Goal: Check status: Check status

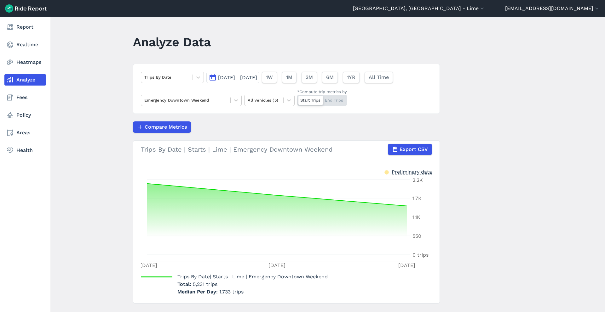
scroll to position [14, 0]
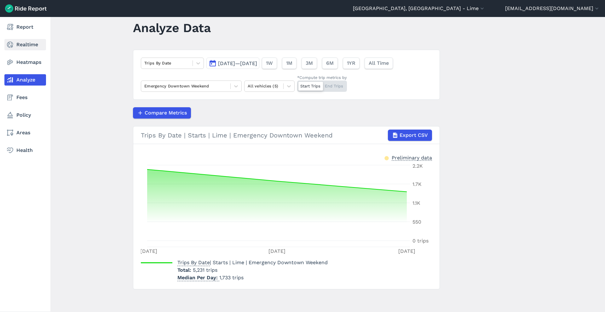
click at [22, 46] on link "Realtime" at bounding box center [25, 44] width 42 height 11
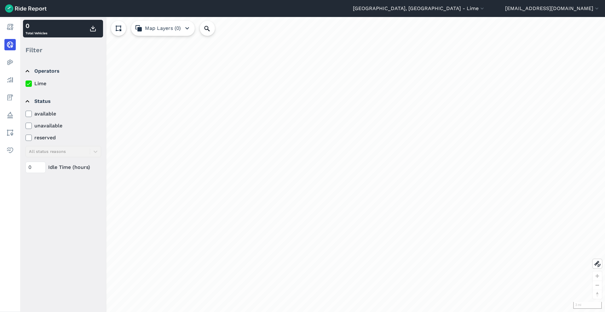
drag, startPoint x: 350, startPoint y: 161, endPoint x: 371, endPoint y: 158, distance: 21.3
click at [371, 158] on div "loading" at bounding box center [312, 164] width 585 height 295
drag, startPoint x: 371, startPoint y: 158, endPoint x: 401, endPoint y: 158, distance: 29.6
click at [401, 158] on div "loading" at bounding box center [312, 164] width 585 height 295
drag, startPoint x: 363, startPoint y: 157, endPoint x: 370, endPoint y: 140, distance: 17.9
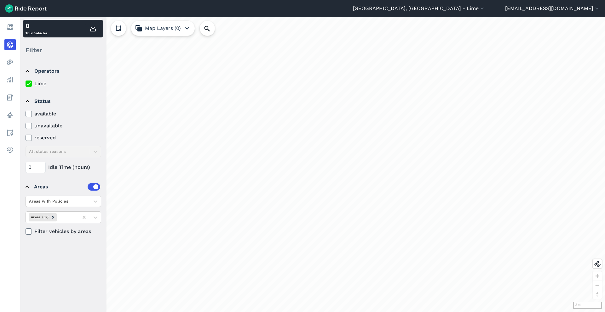
click at [370, 140] on div "loading" at bounding box center [312, 164] width 585 height 295
drag, startPoint x: 362, startPoint y: 164, endPoint x: 363, endPoint y: 156, distance: 8.3
click at [363, 156] on div "loading" at bounding box center [312, 164] width 585 height 295
drag, startPoint x: 350, startPoint y: 170, endPoint x: 370, endPoint y: 168, distance: 20.3
click at [370, 168] on div "loading" at bounding box center [312, 164] width 585 height 295
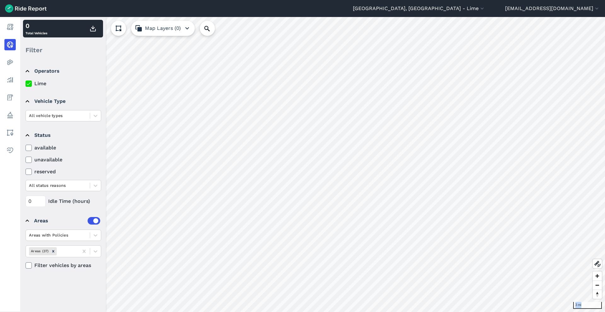
click at [357, 170] on div "3 mi 0 Total Vehicles Filter Operators Lime Vehicle Type All vehicle types Stat…" at bounding box center [312, 164] width 585 height 295
